Goal: Entertainment & Leisure: Browse casually

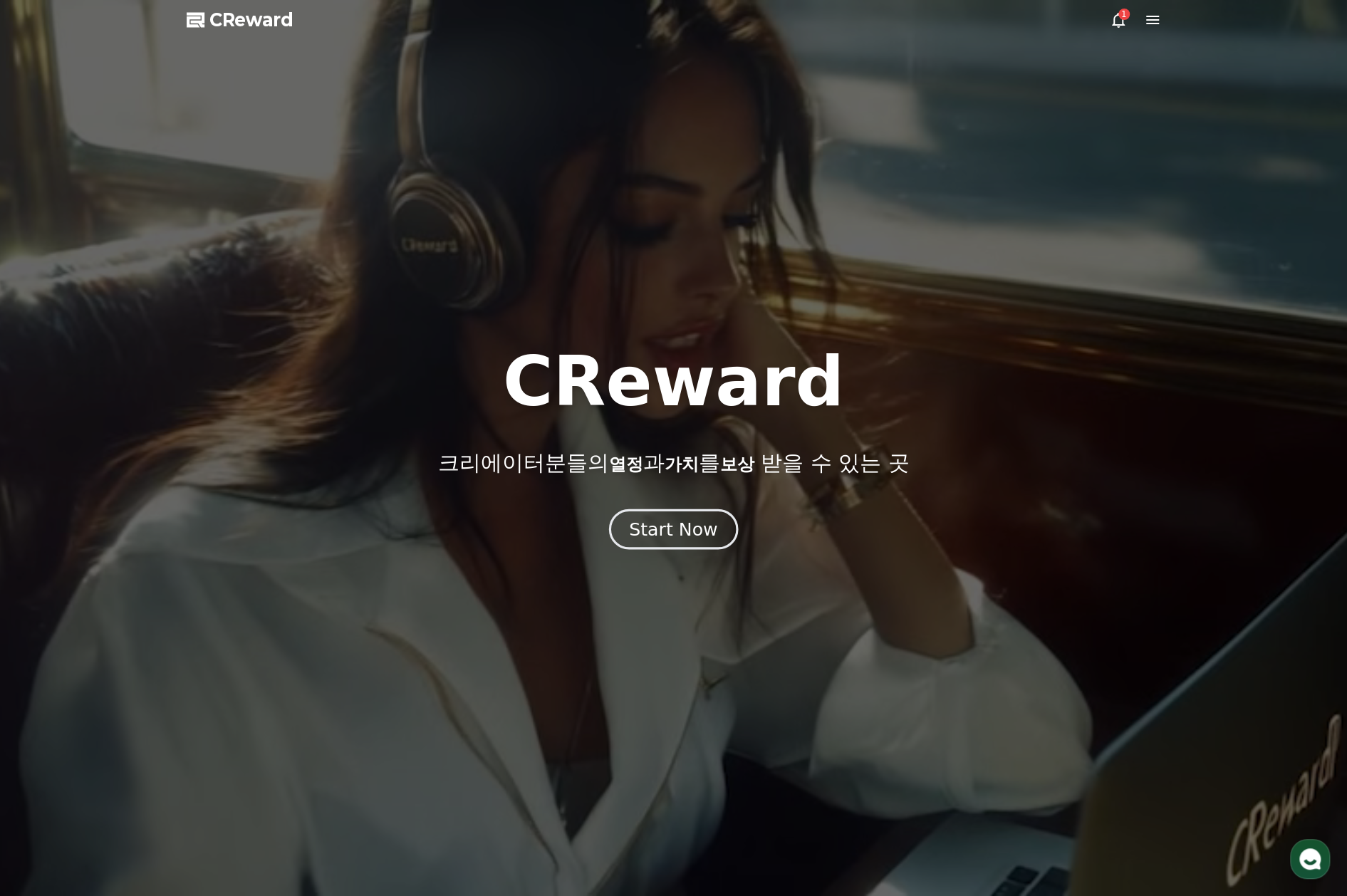
click at [701, 529] on div "Start Now" at bounding box center [673, 529] width 88 height 24
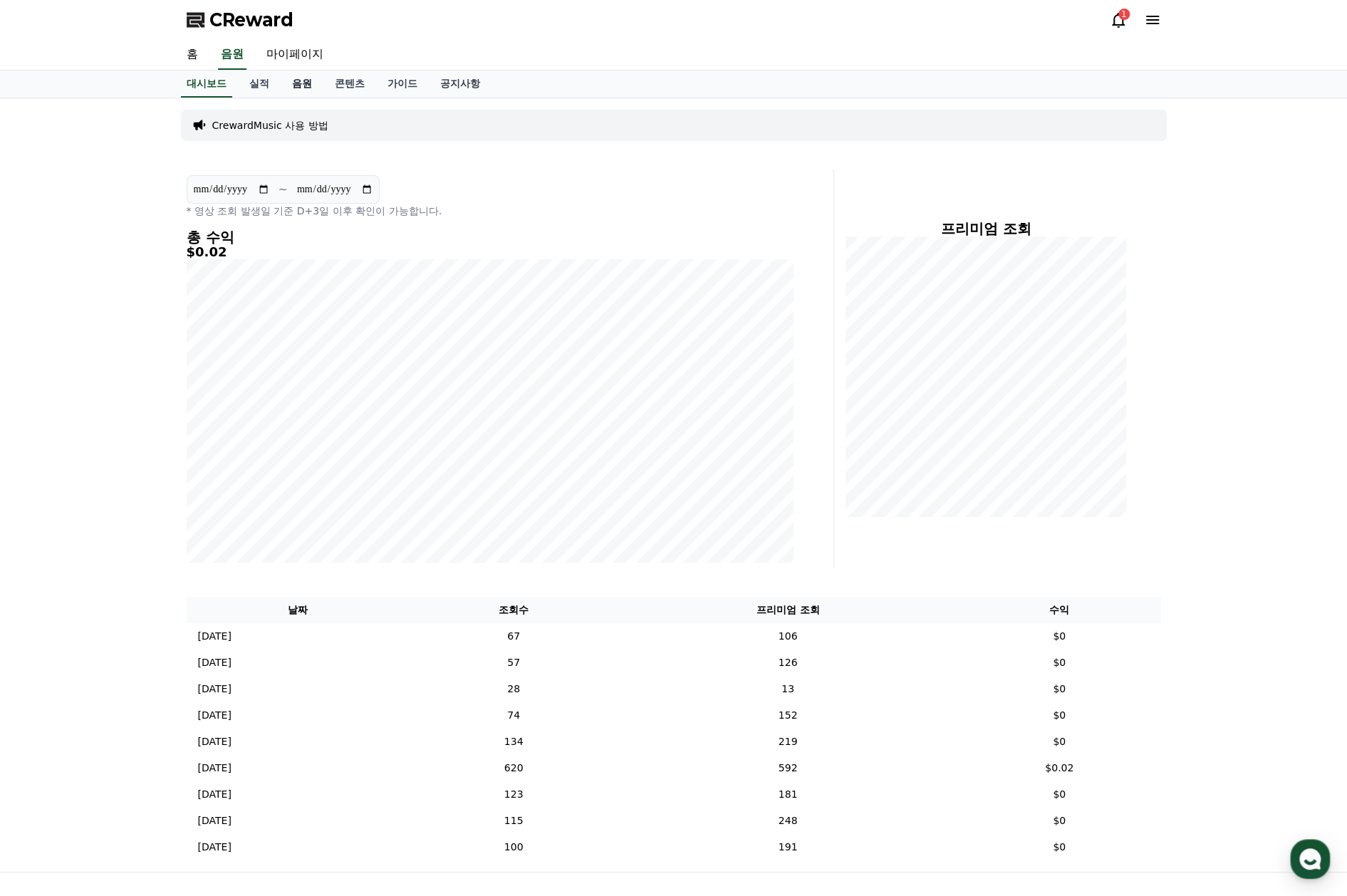
click at [297, 83] on link "음원" at bounding box center [302, 83] width 43 height 27
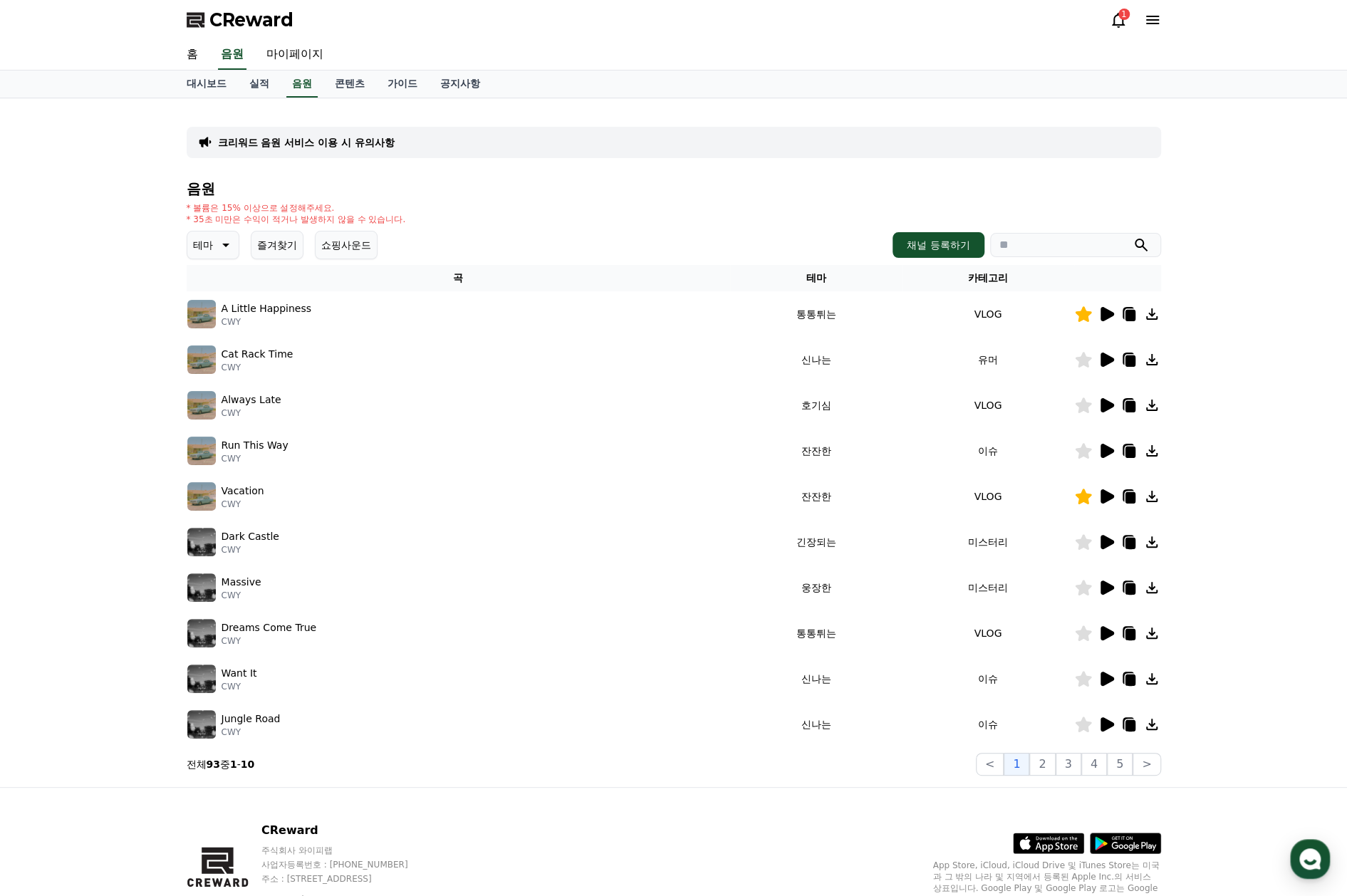
click at [1029, 366] on td "유머" at bounding box center [988, 360] width 172 height 46
click at [1113, 360] on icon at bounding box center [1106, 359] width 17 height 17
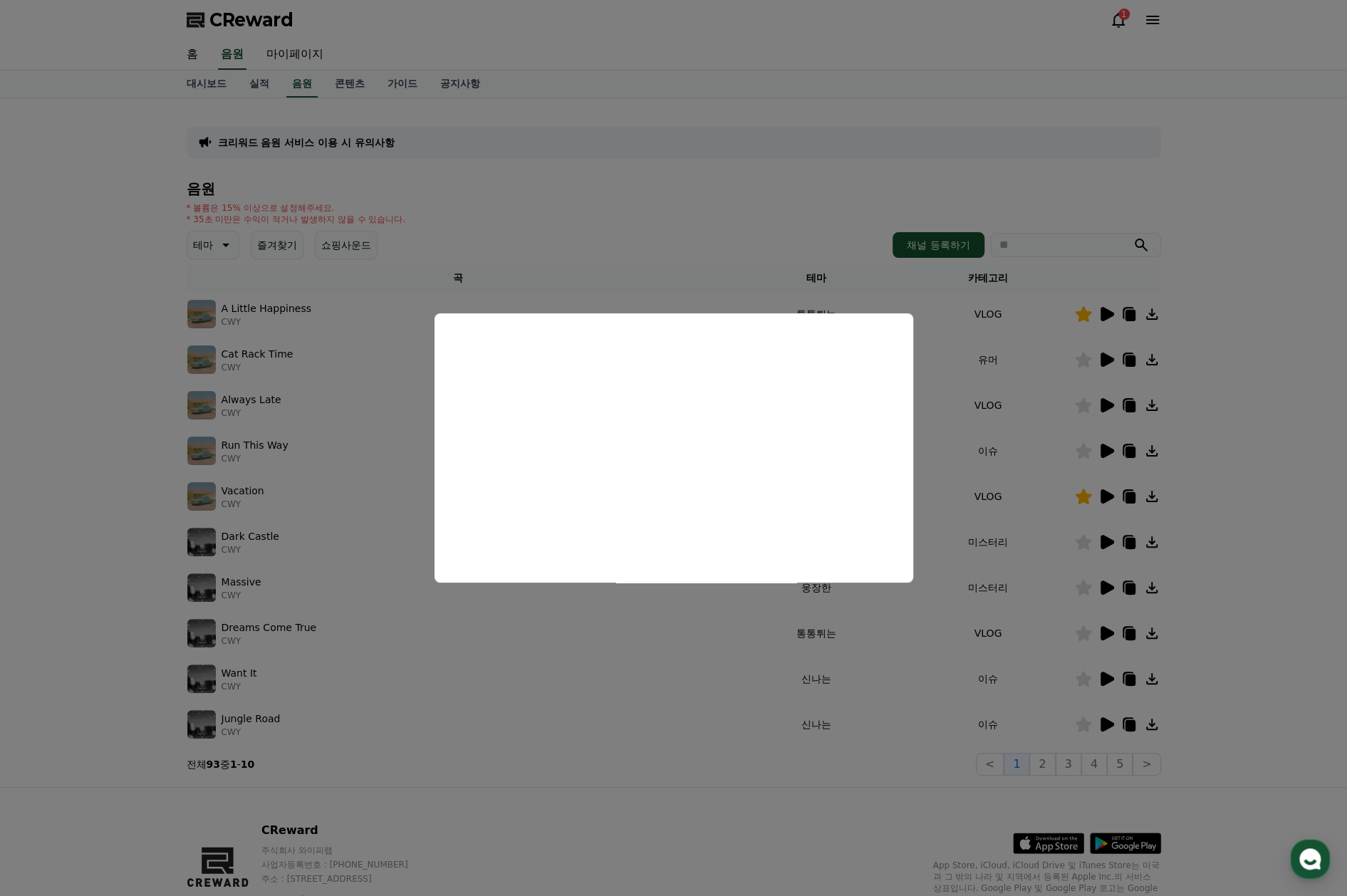
click at [950, 300] on button "close modal" at bounding box center [673, 448] width 1347 height 896
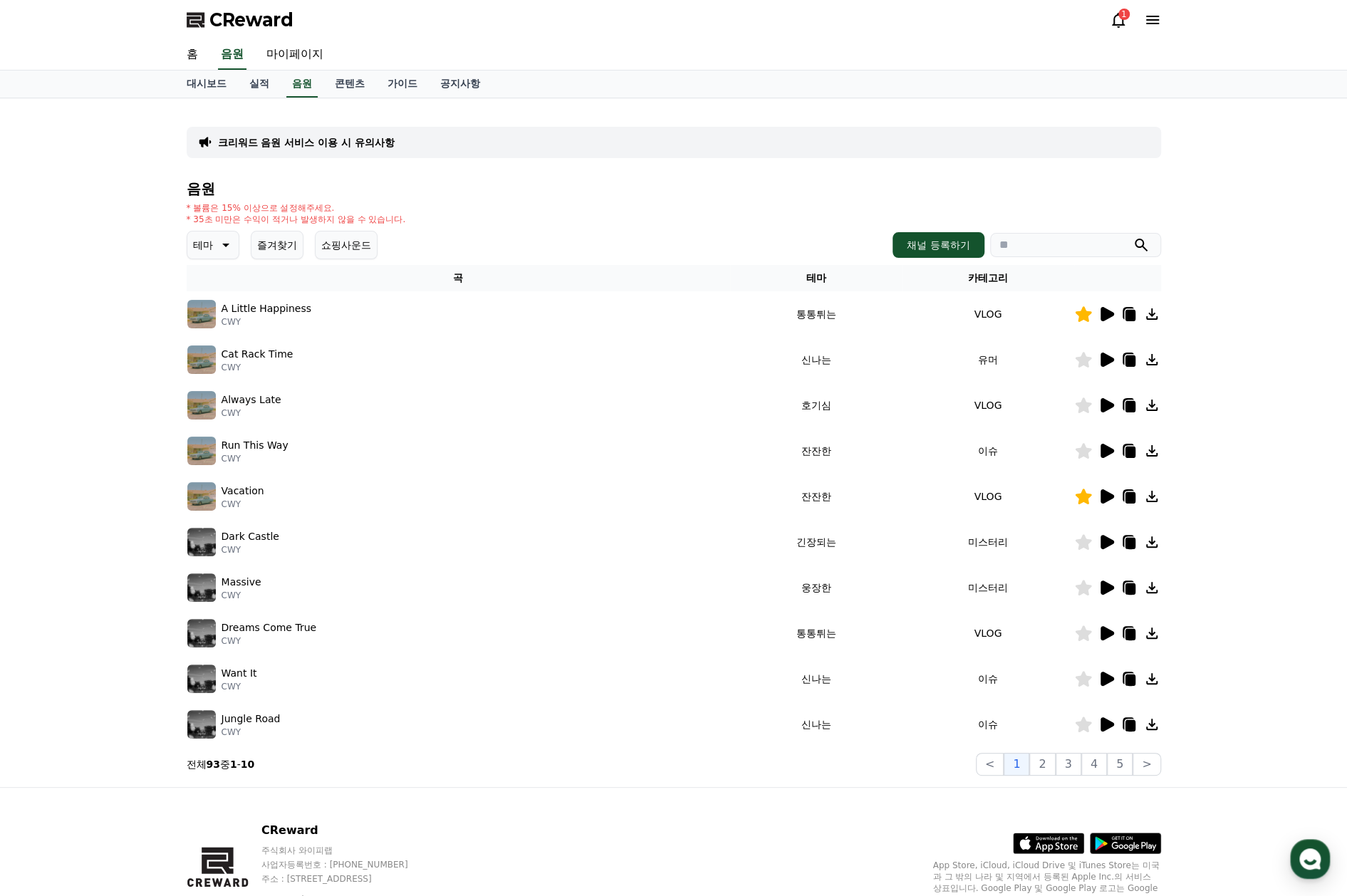
click at [1105, 401] on icon at bounding box center [1108, 405] width 14 height 14
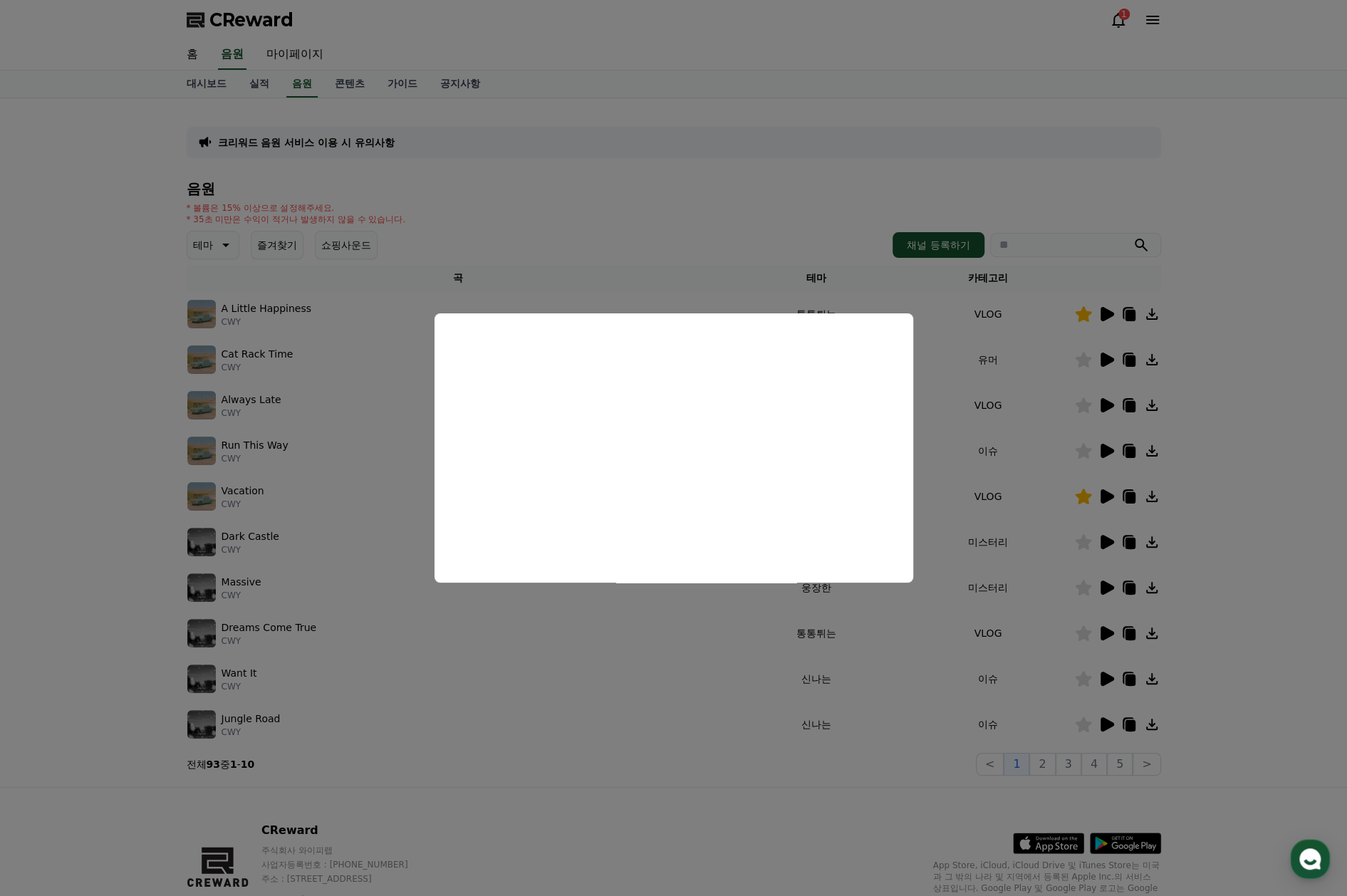
click at [976, 321] on button "close modal" at bounding box center [673, 448] width 1347 height 896
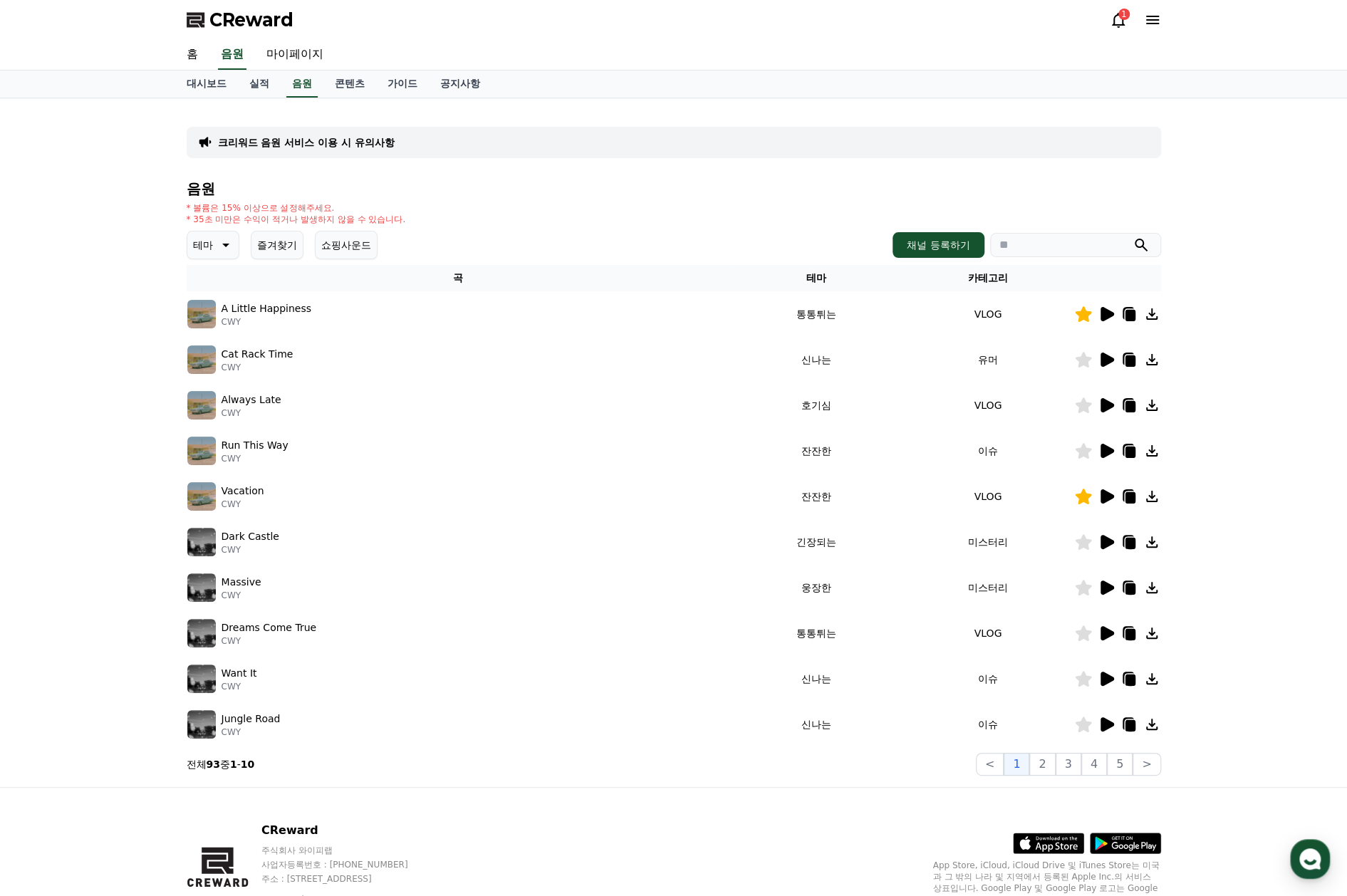
click at [1102, 456] on icon at bounding box center [1108, 450] width 14 height 14
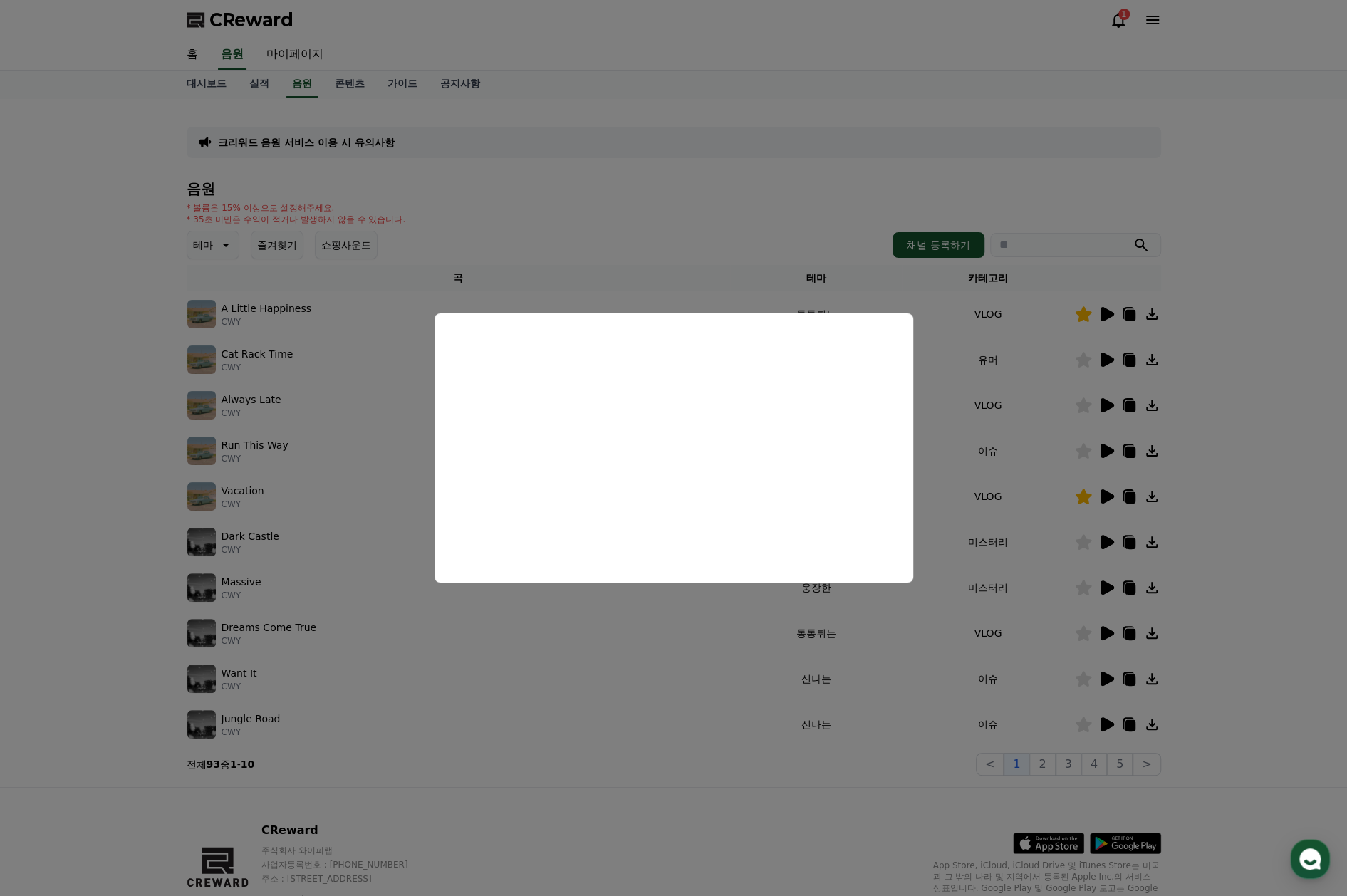
click at [81, 582] on button "close modal" at bounding box center [673, 448] width 1347 height 896
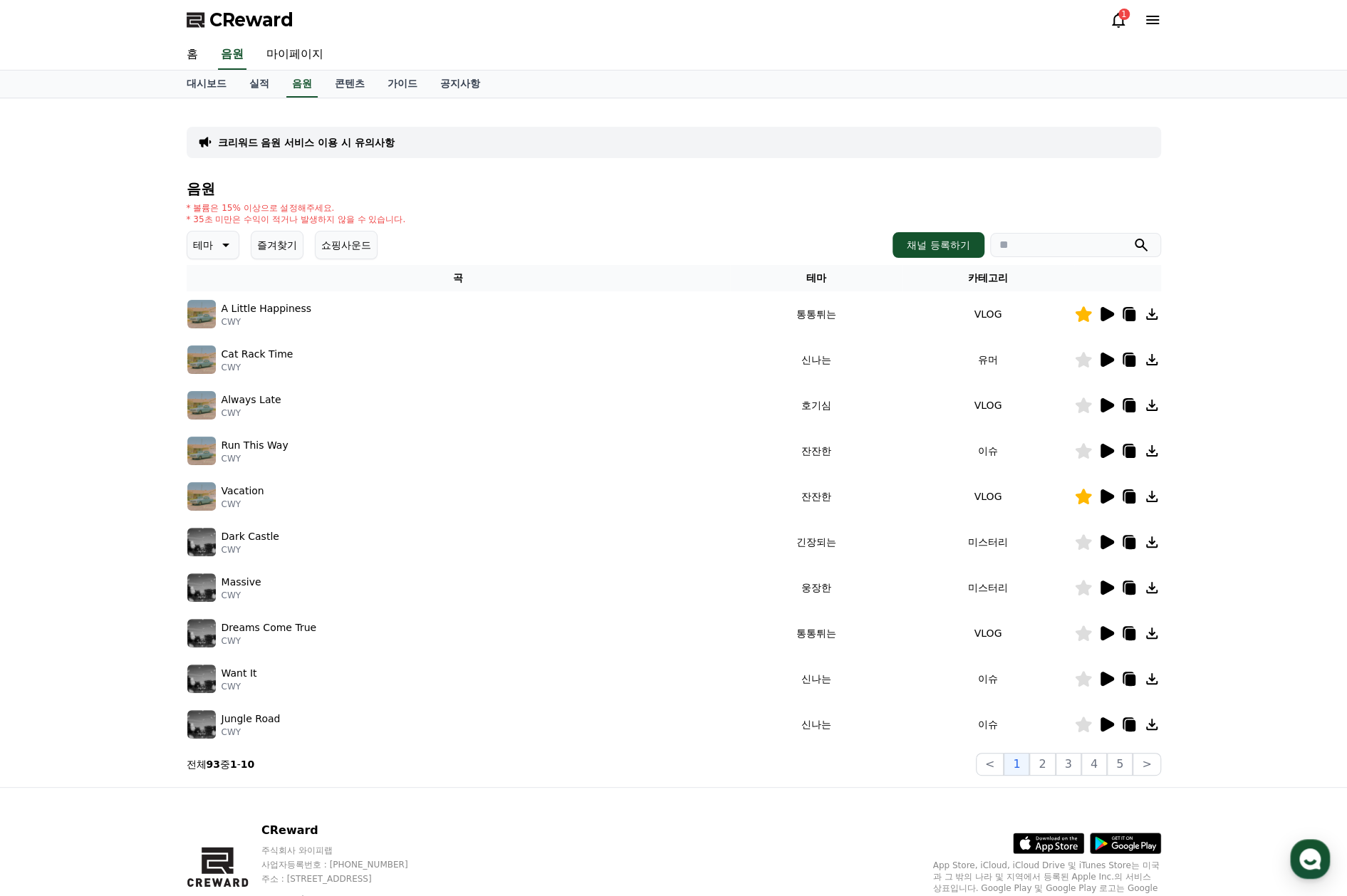
click at [1085, 448] on icon at bounding box center [1083, 450] width 17 height 16
click at [1129, 456] on icon at bounding box center [1130, 451] width 10 height 11
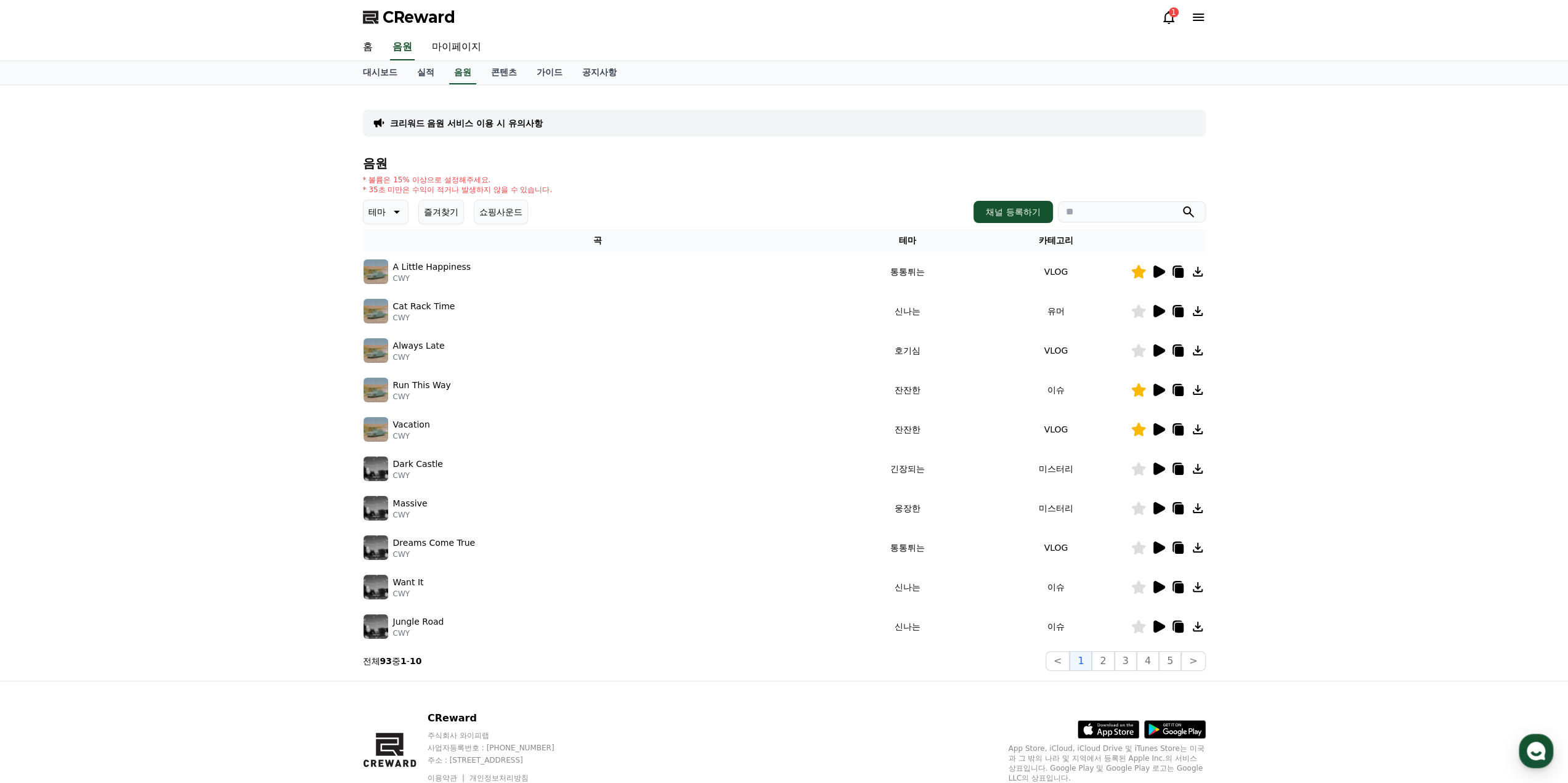
click at [451, 215] on button "즐겨찾기" at bounding box center [440, 212] width 45 height 25
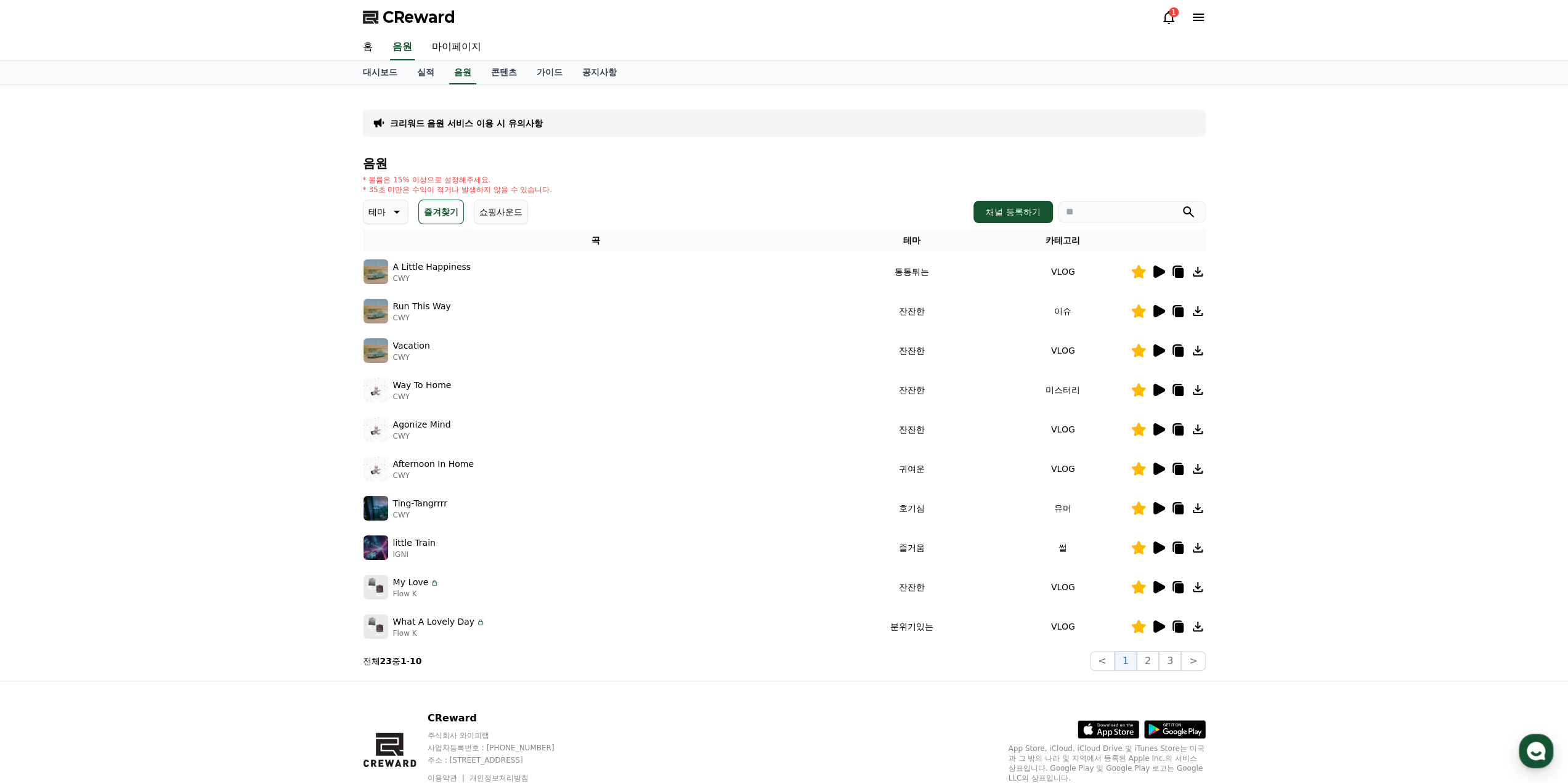
click at [451, 215] on button "즐겨찾기" at bounding box center [440, 212] width 45 height 25
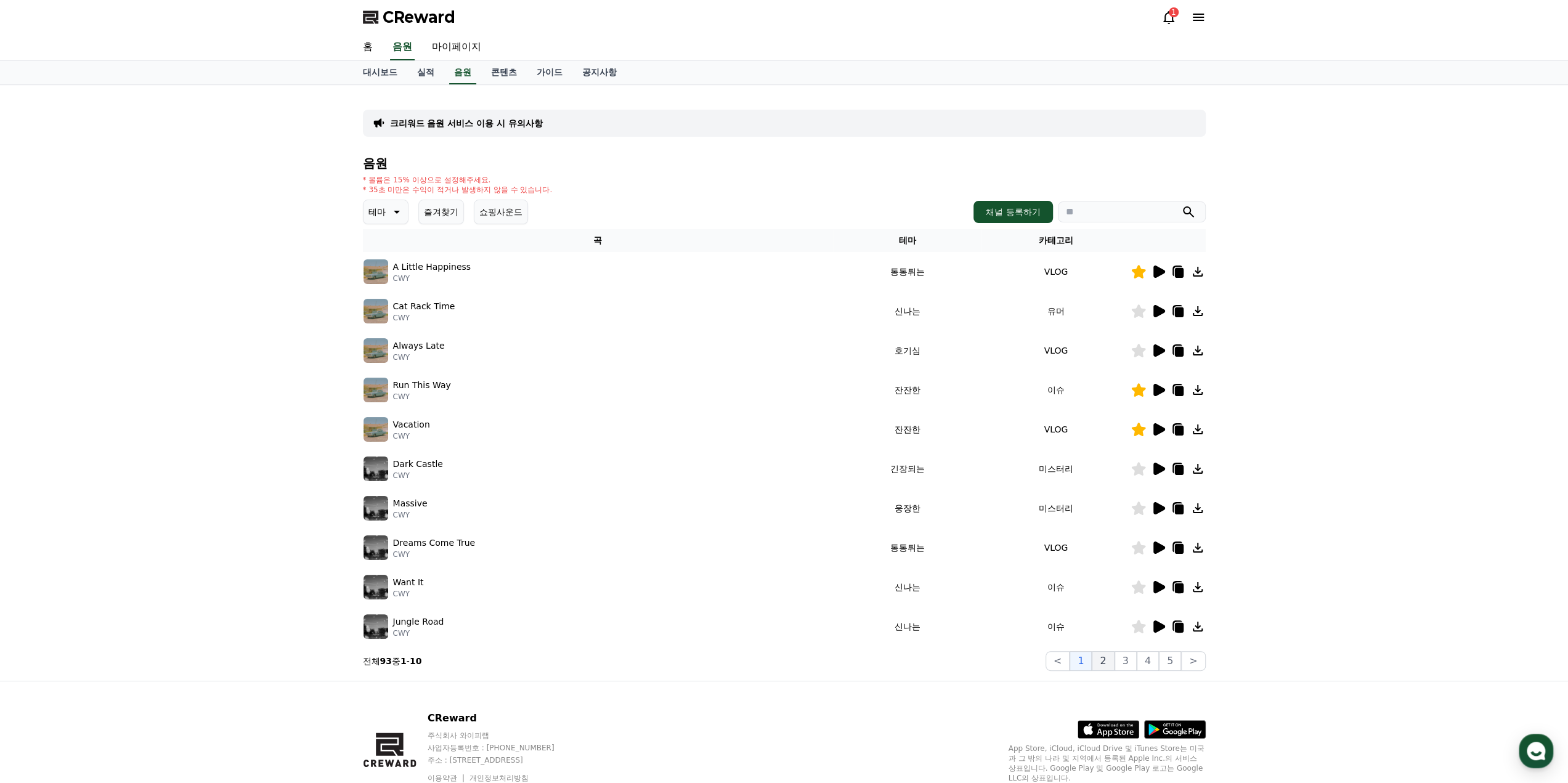
click at [1112, 661] on button "2" at bounding box center [1103, 661] width 22 height 20
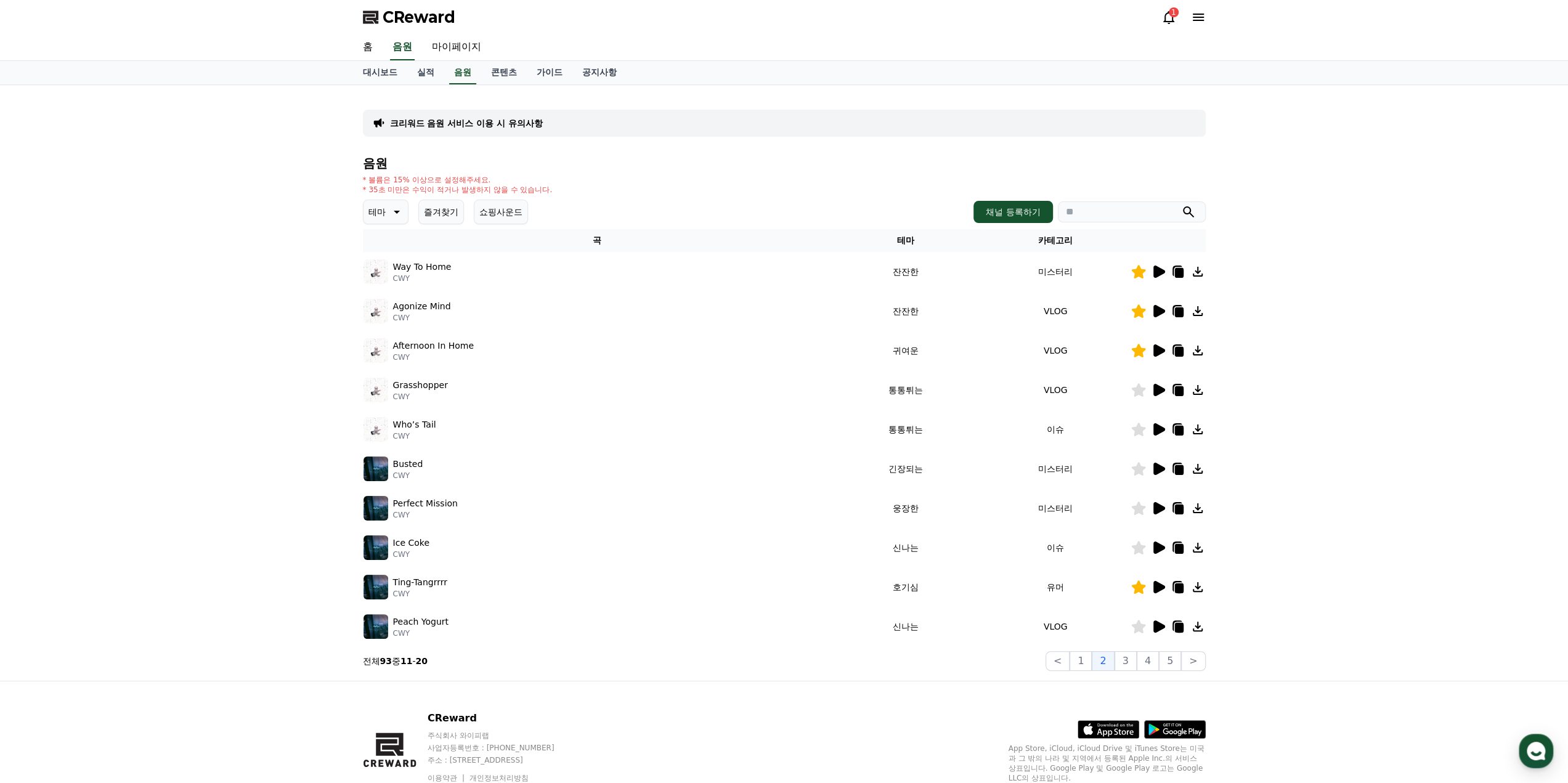
click at [947, 353] on td "귀여운" at bounding box center [905, 350] width 149 height 39
click at [1156, 350] on icon at bounding box center [1159, 350] width 12 height 12
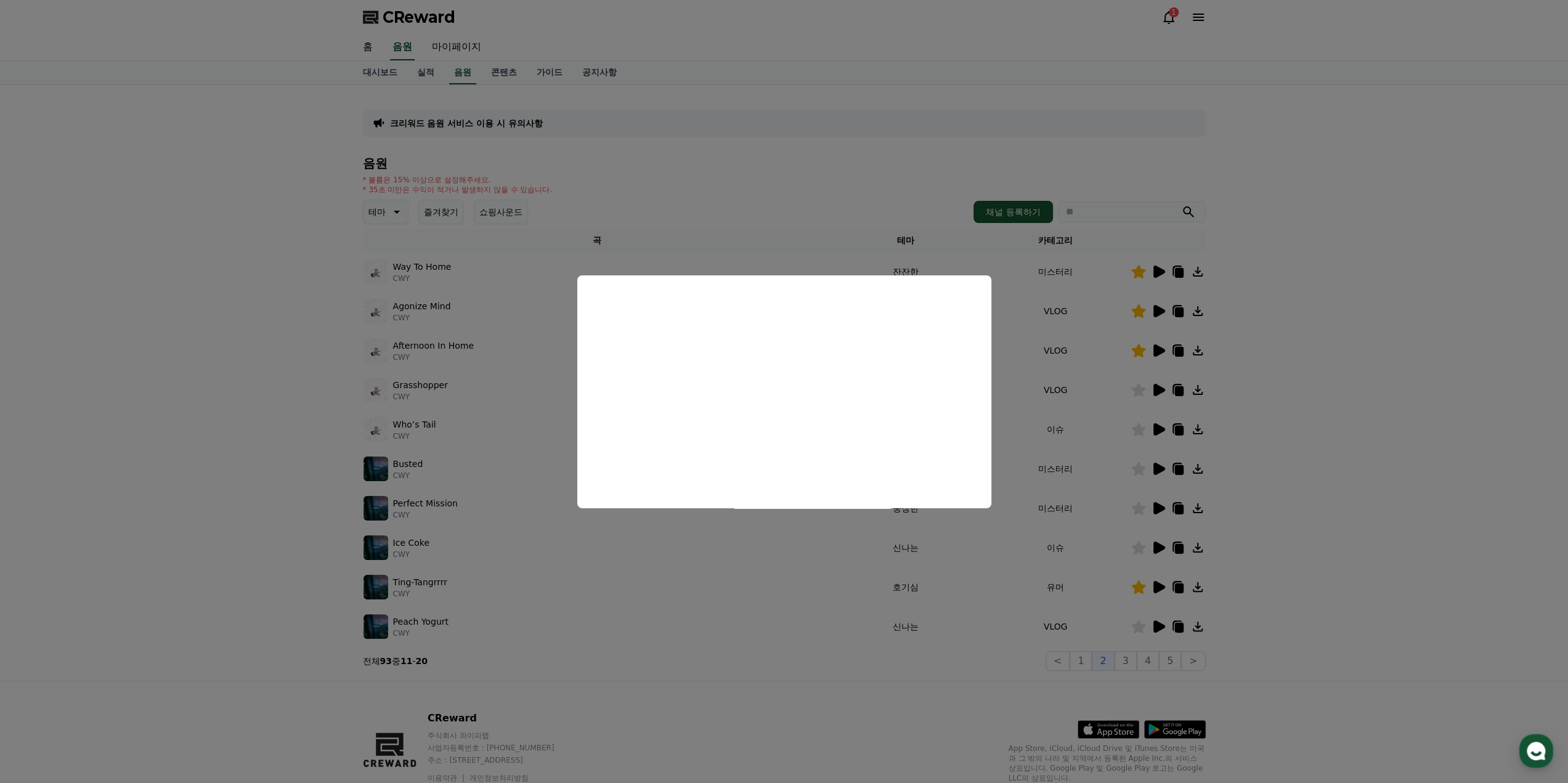
click at [1088, 322] on button "close modal" at bounding box center [784, 392] width 1568 height 783
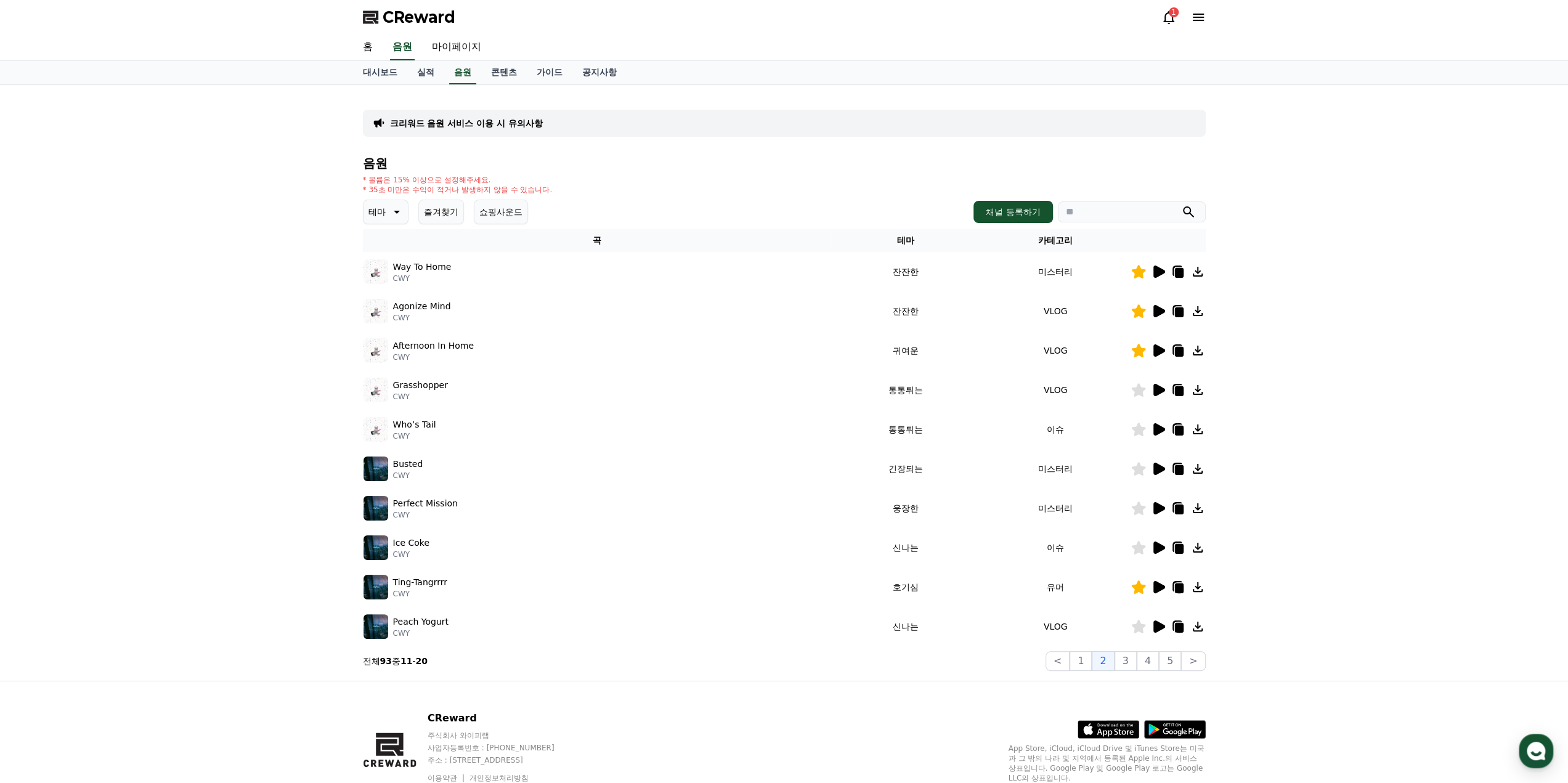
click at [1156, 313] on icon at bounding box center [1159, 311] width 12 height 12
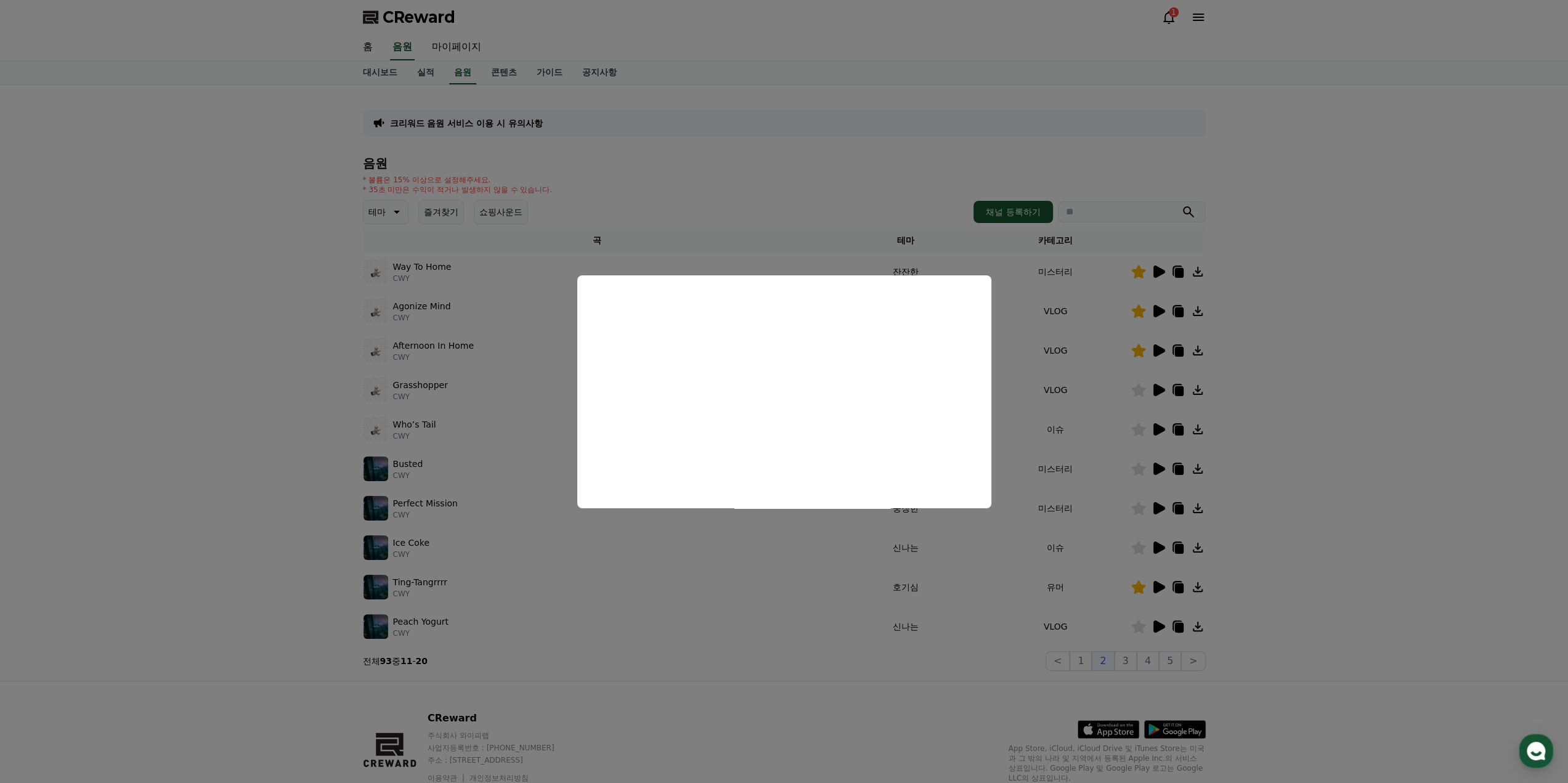
click at [899, 191] on button "close modal" at bounding box center [784, 392] width 1568 height 783
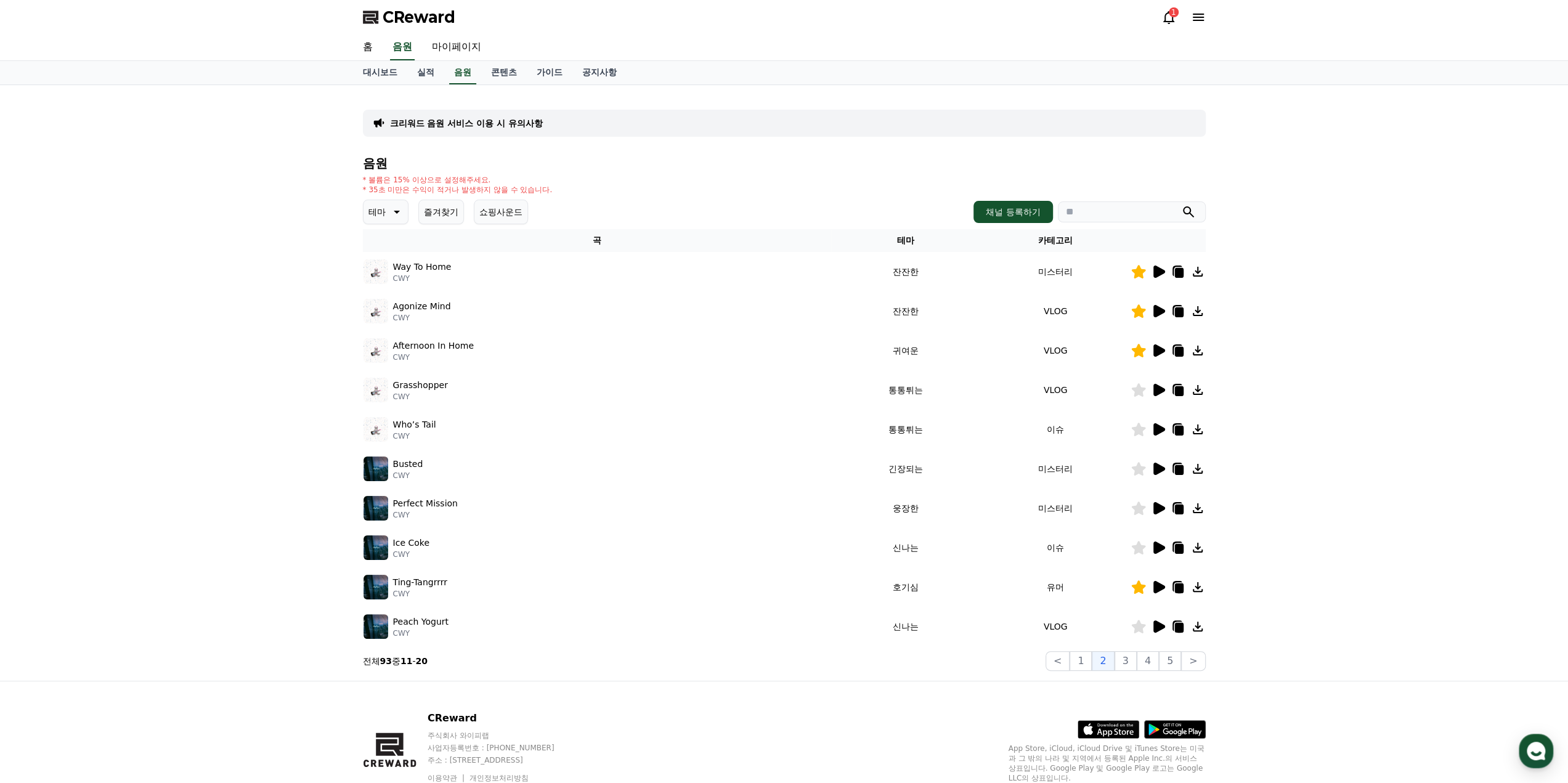
click at [1165, 313] on icon at bounding box center [1178, 312] width 9 height 9
